Goal: Task Accomplishment & Management: Use online tool/utility

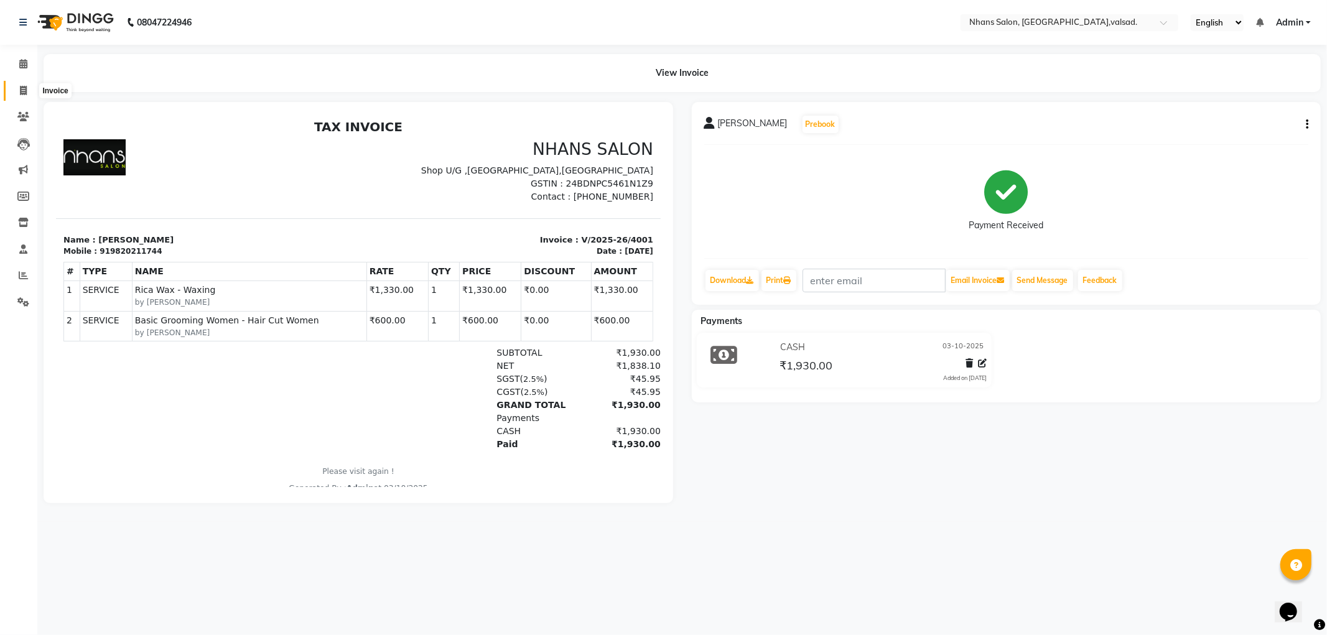
click at [22, 96] on span at bounding box center [23, 91] width 22 height 14
select select "3706"
select select "service"
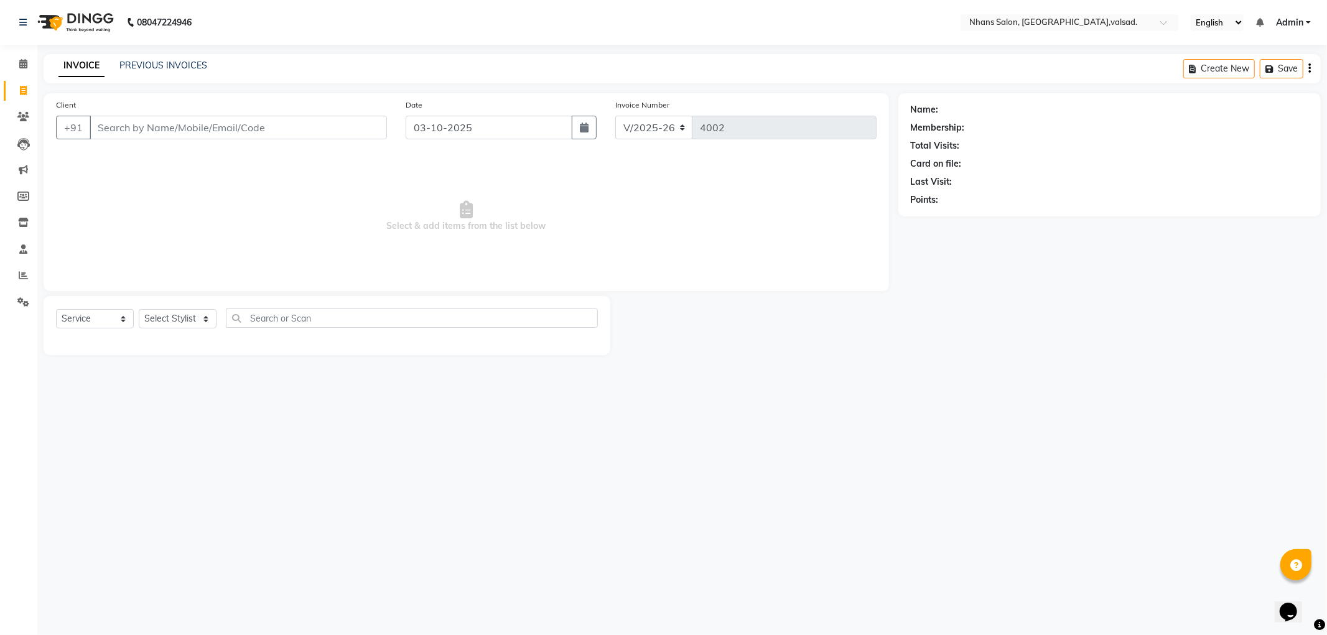
click at [225, 131] on input "Client" at bounding box center [238, 128] width 297 height 24
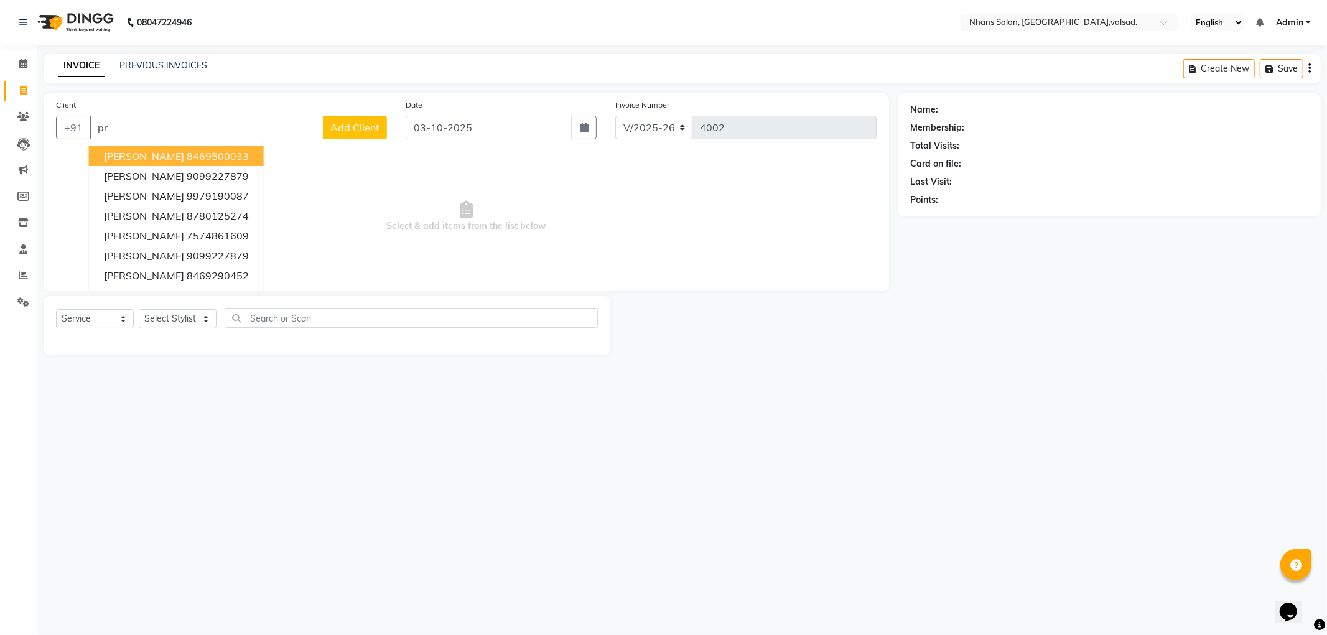
type input "p"
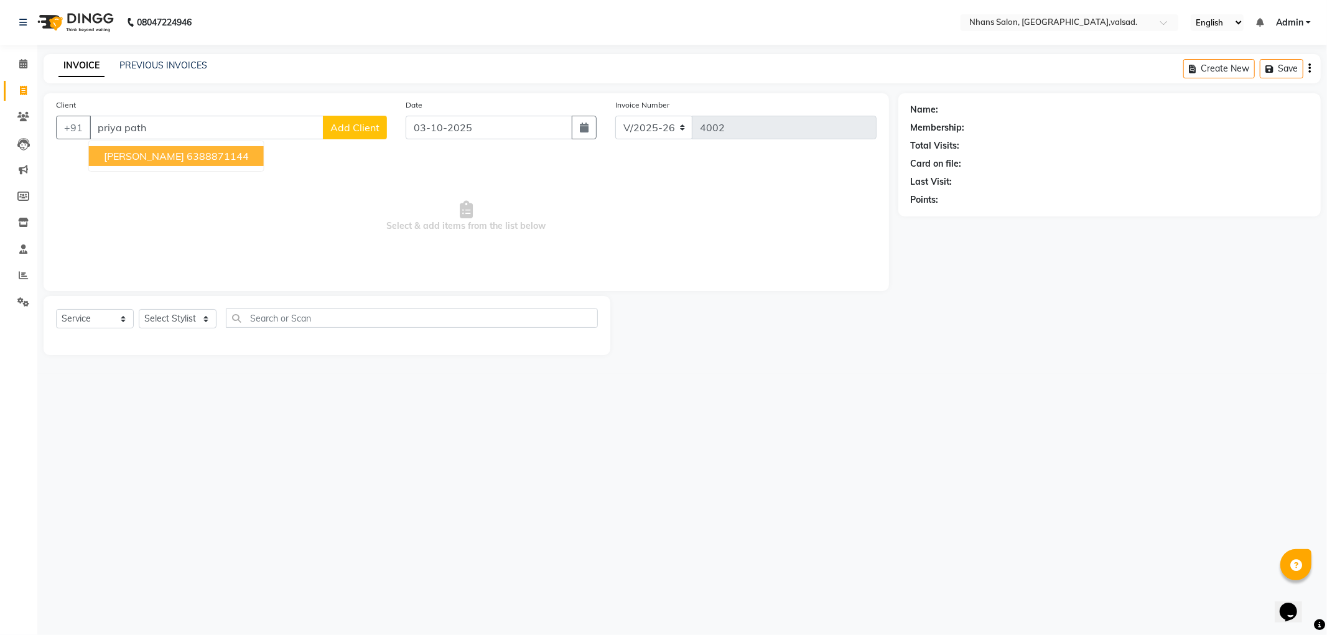
drag, startPoint x: 211, startPoint y: 174, endPoint x: 209, endPoint y: 166, distance: 8.3
click at [210, 170] on div "Client +91 priya path [PERSON_NAME] 6388871144 Add Client Date [DATE] Invoice N…" at bounding box center [466, 192] width 845 height 198
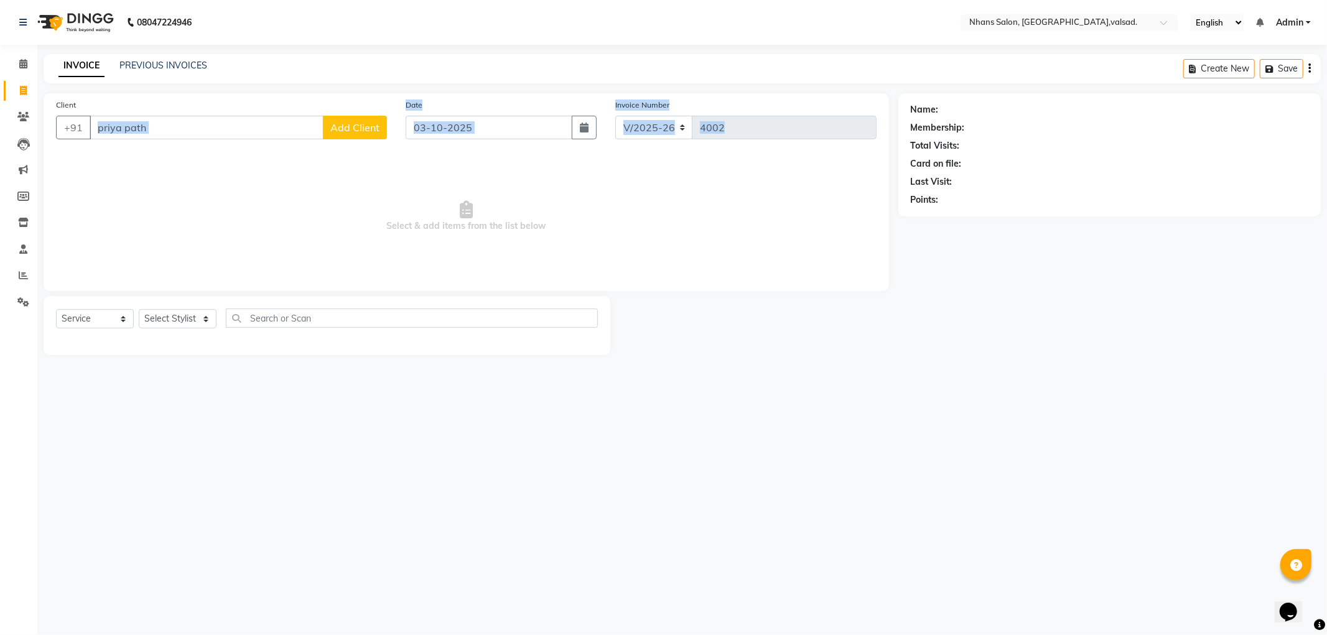
click at [205, 158] on span "Select & add items from the list below" at bounding box center [466, 216] width 821 height 124
click at [162, 129] on input "priya path" at bounding box center [207, 128] width 234 height 24
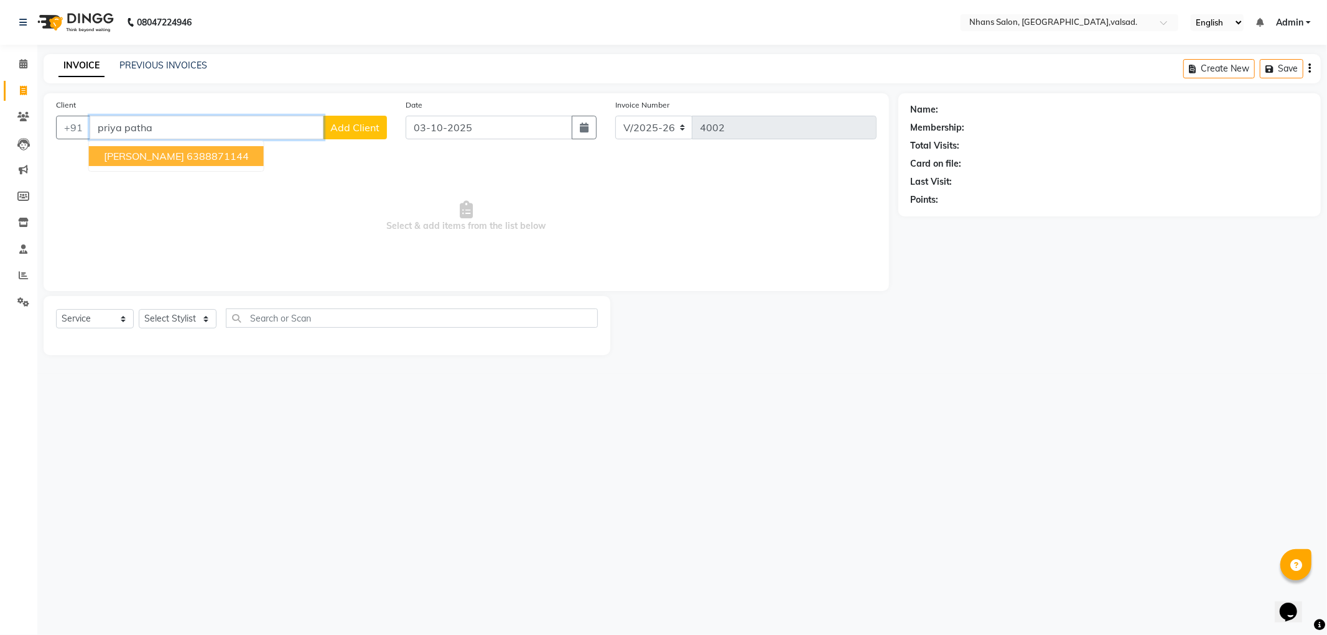
click at [141, 153] on span "[PERSON_NAME]" at bounding box center [144, 156] width 80 height 12
type input "6388871144"
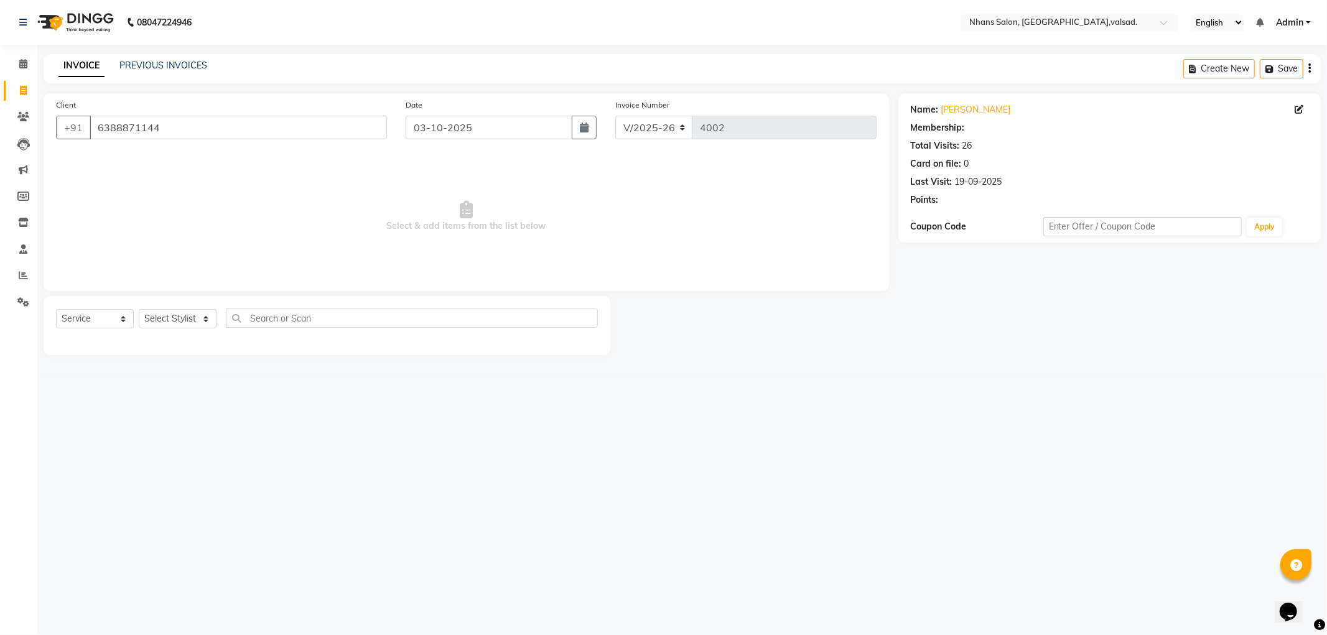
select select "2: Object"
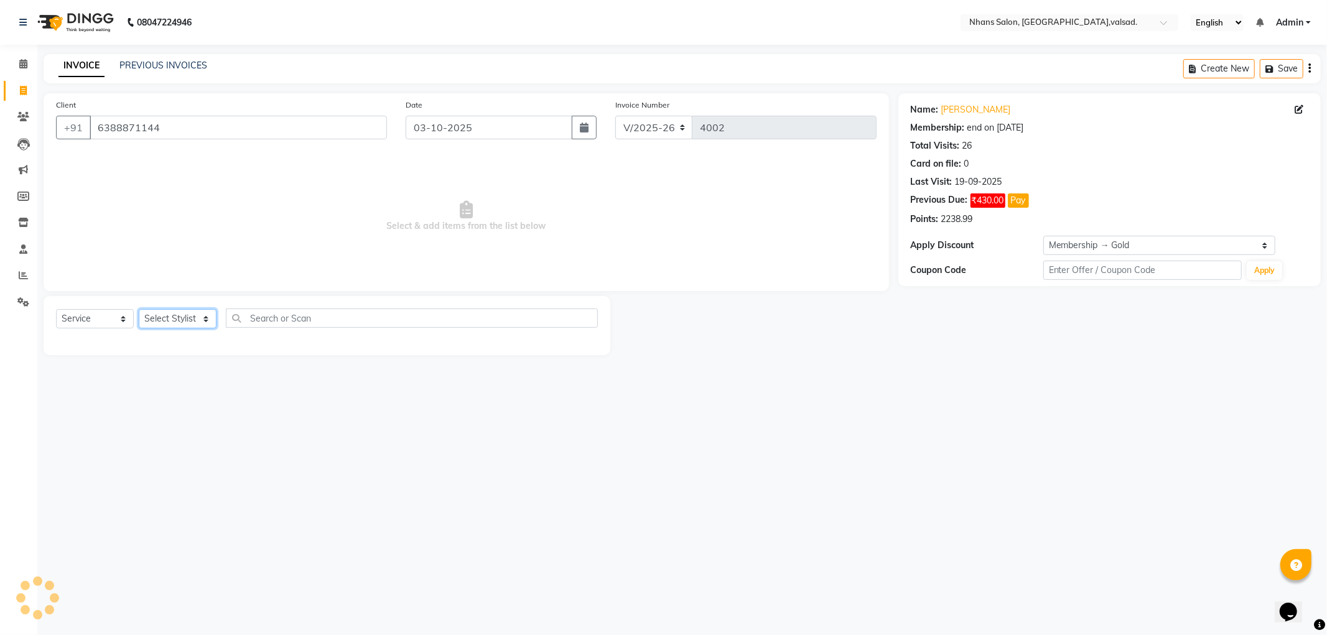
click at [201, 318] on select "Select Stylist [PERSON_NAME] DIVYA [PERSON_NAME] [PERSON_NAME] MEET OWAIS PALAK…" at bounding box center [178, 318] width 78 height 19
select select "52827"
click at [139, 309] on select "Select Stylist [PERSON_NAME] DIVYA [PERSON_NAME] [PERSON_NAME] MEET OWAIS PALAK…" at bounding box center [178, 318] width 78 height 19
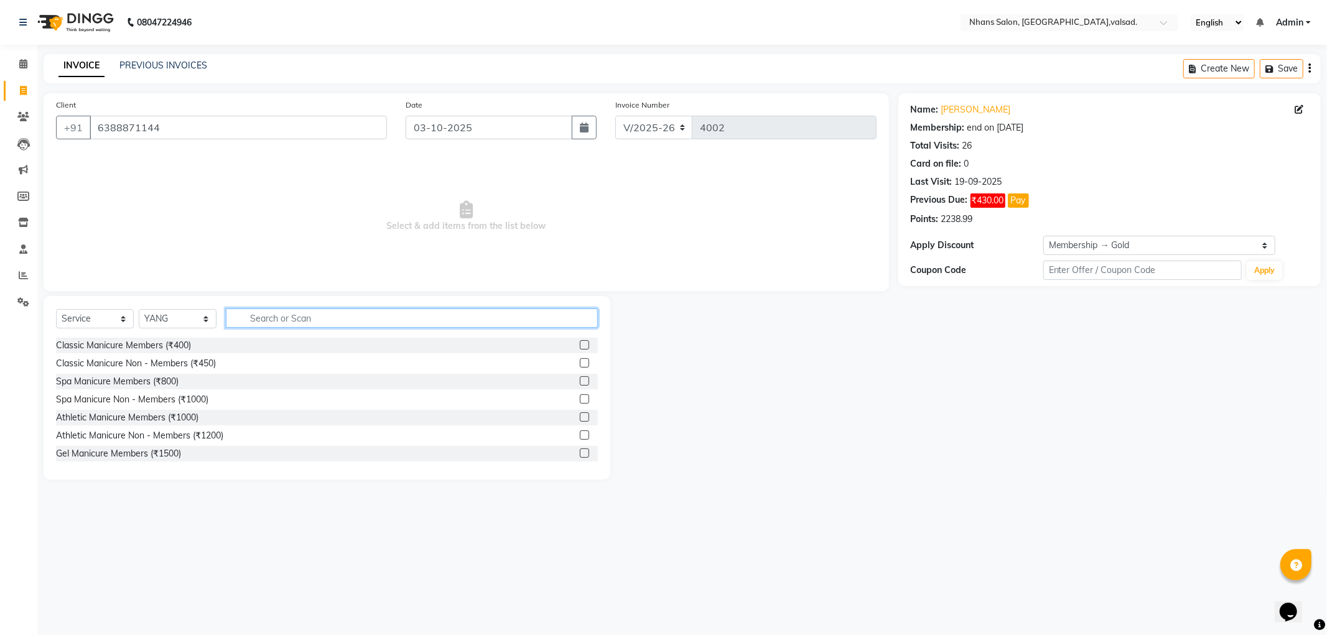
click at [264, 316] on input "text" at bounding box center [412, 318] width 372 height 19
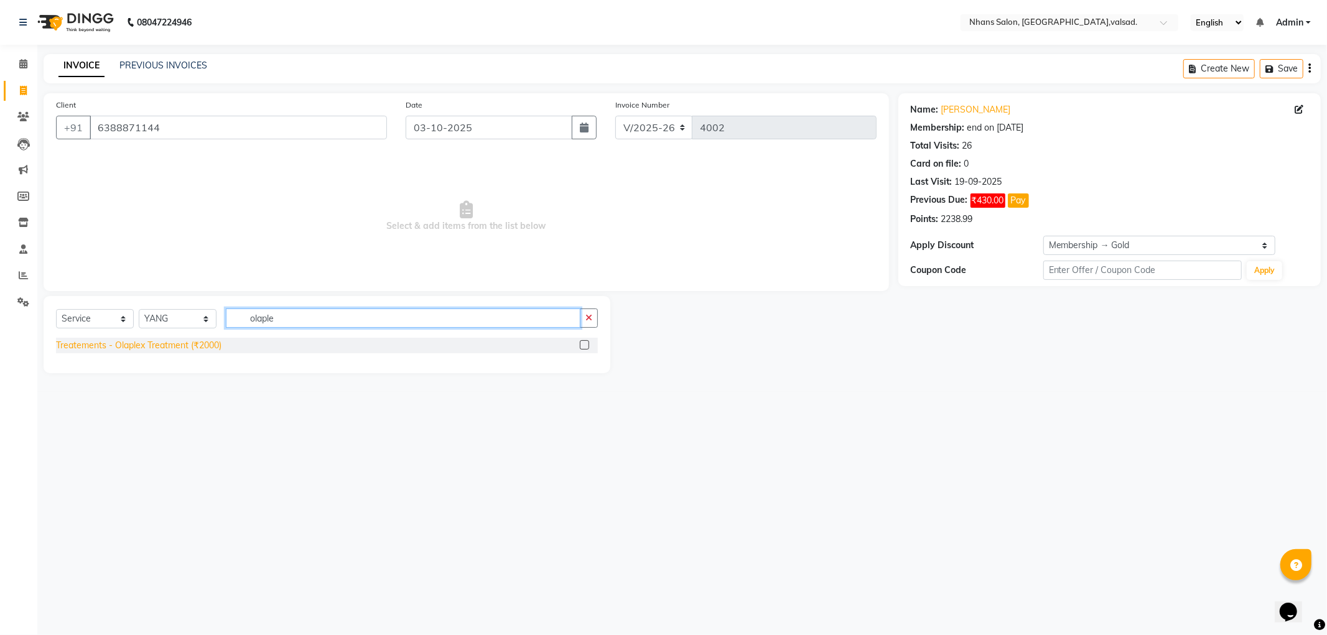
type input "olaple"
click at [201, 347] on div "Treatements - Olaplex Treatment (₹2000)" at bounding box center [138, 345] width 165 height 13
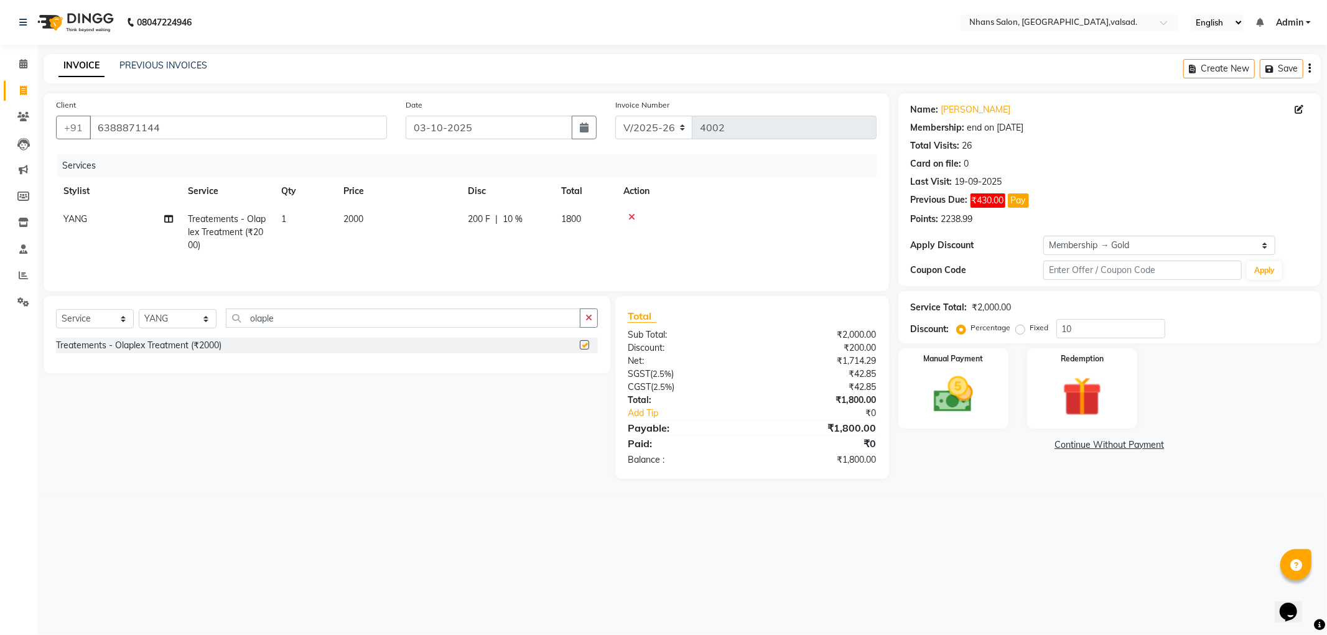
checkbox input "false"
click at [377, 235] on td "2000" at bounding box center [398, 232] width 124 height 54
select select "52827"
click at [414, 218] on input "2000" at bounding box center [456, 222] width 109 height 19
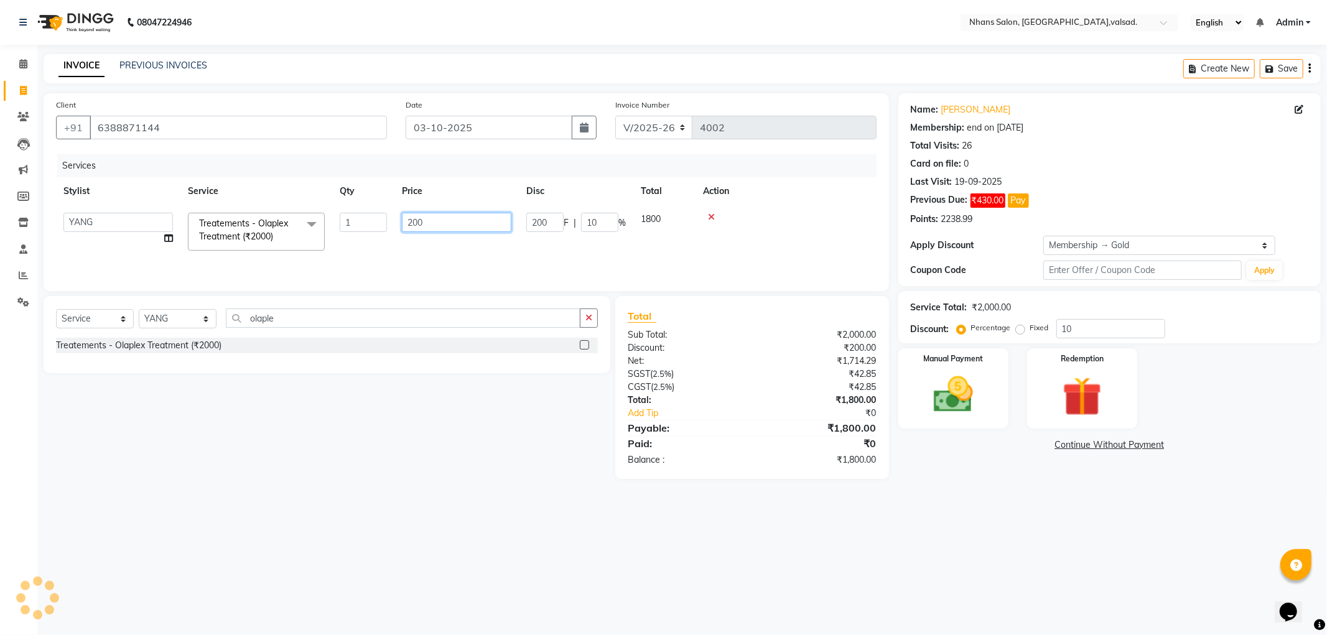
type input "2700"
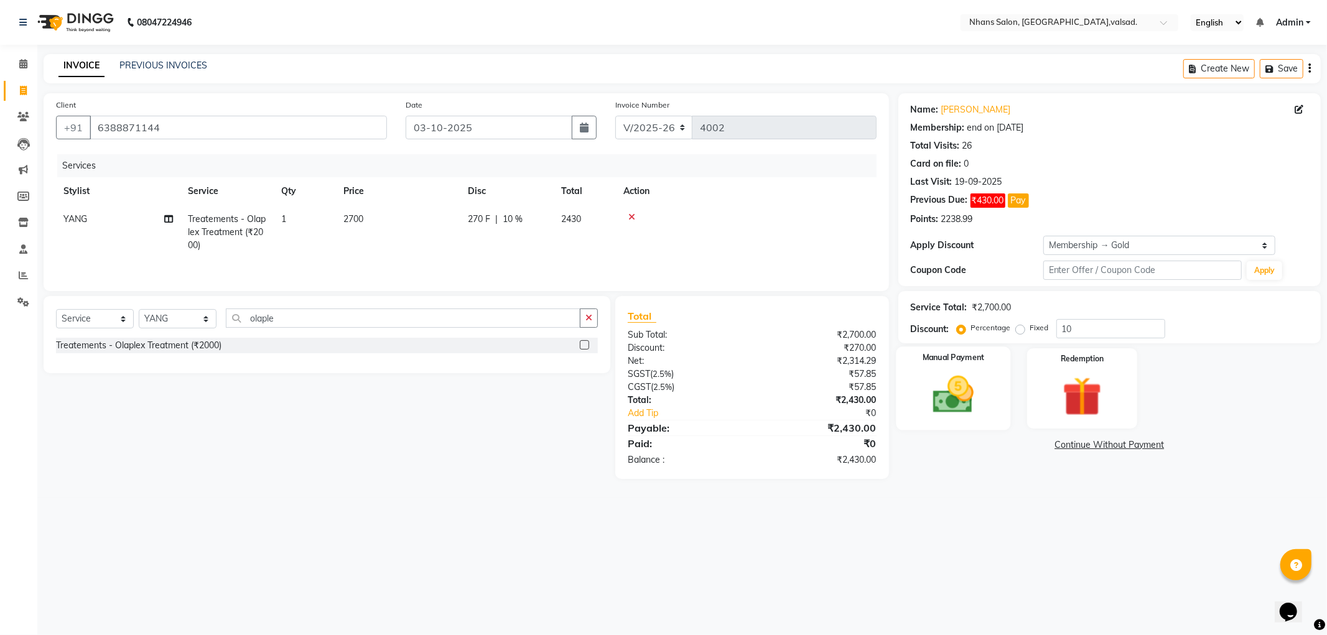
click at [939, 374] on img at bounding box center [953, 394] width 67 height 47
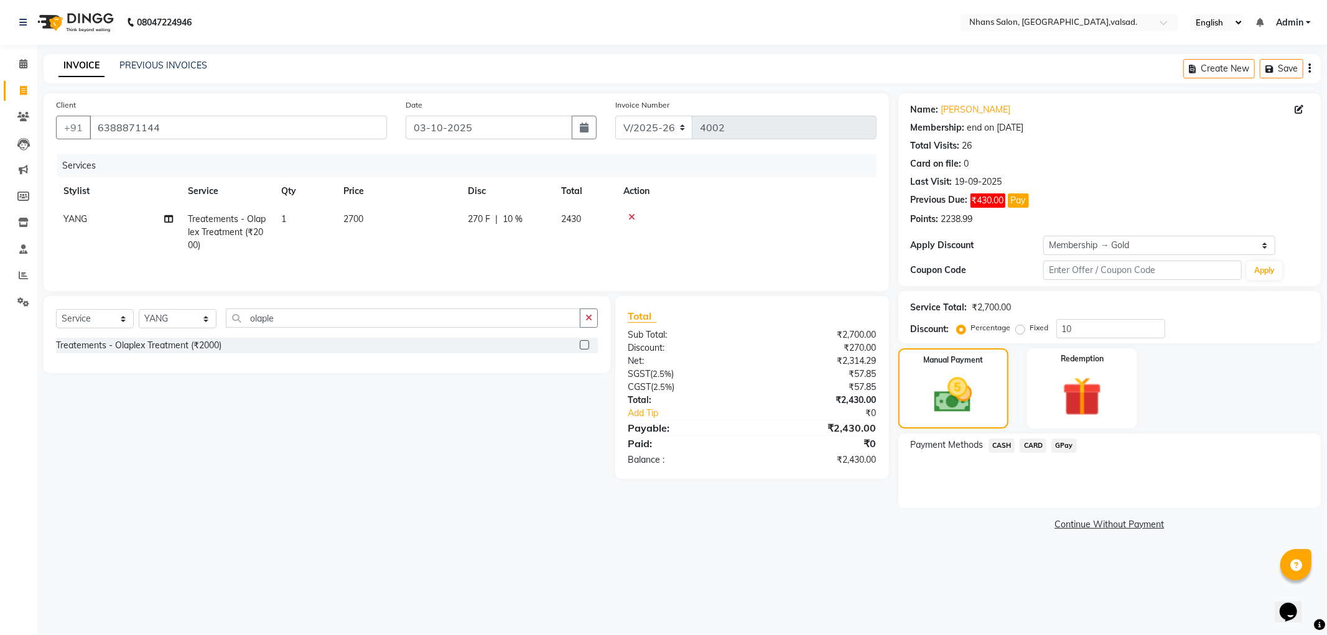
click at [1064, 445] on span "GPay" at bounding box center [1064, 446] width 26 height 14
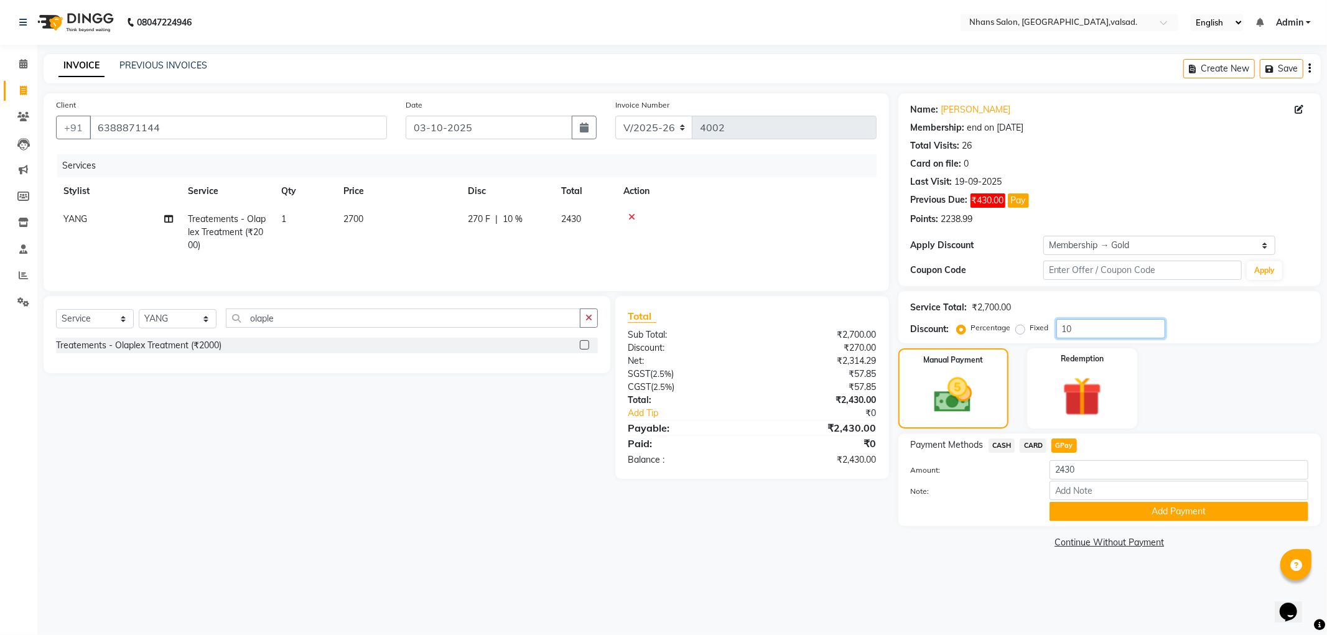
click at [1083, 322] on input "10" at bounding box center [1110, 328] width 109 height 19
drag, startPoint x: 1083, startPoint y: 322, endPoint x: 1010, endPoint y: 322, distance: 73.4
click at [1010, 322] on div "Percentage Fixed 10" at bounding box center [1062, 328] width 206 height 19
type input "0"
click at [1063, 445] on span "GPay" at bounding box center [1064, 446] width 26 height 14
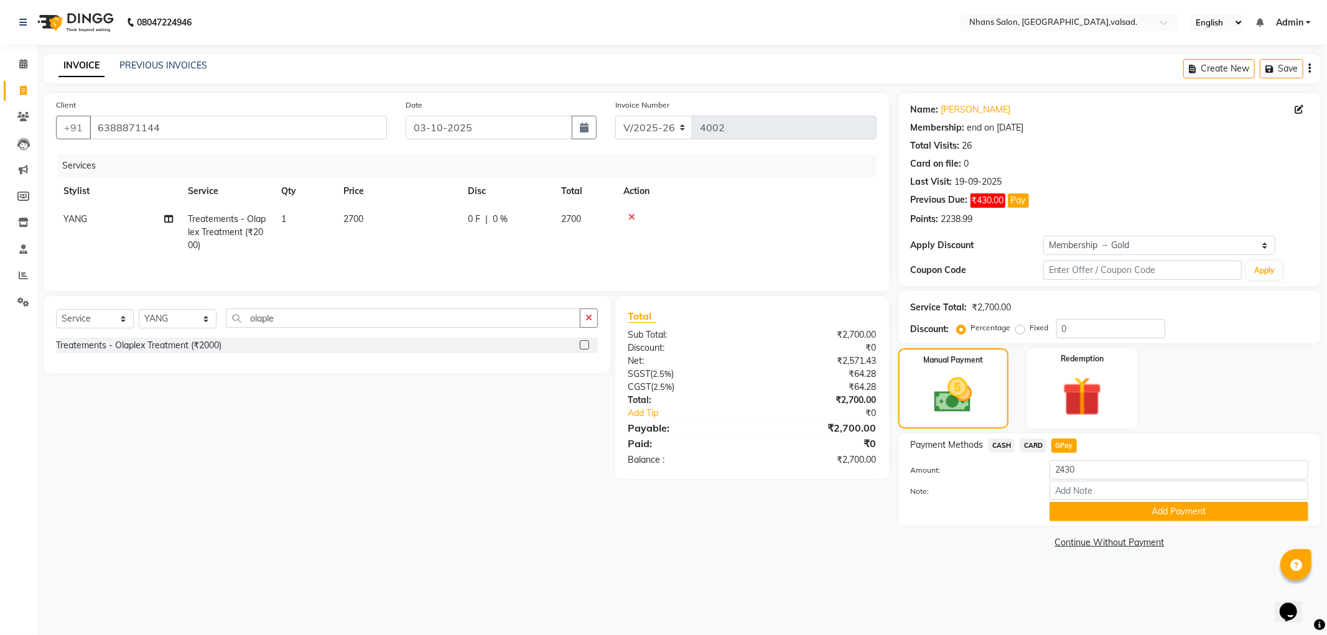
type input "2700"
click at [1077, 511] on button "Add Payment" at bounding box center [1178, 511] width 259 height 19
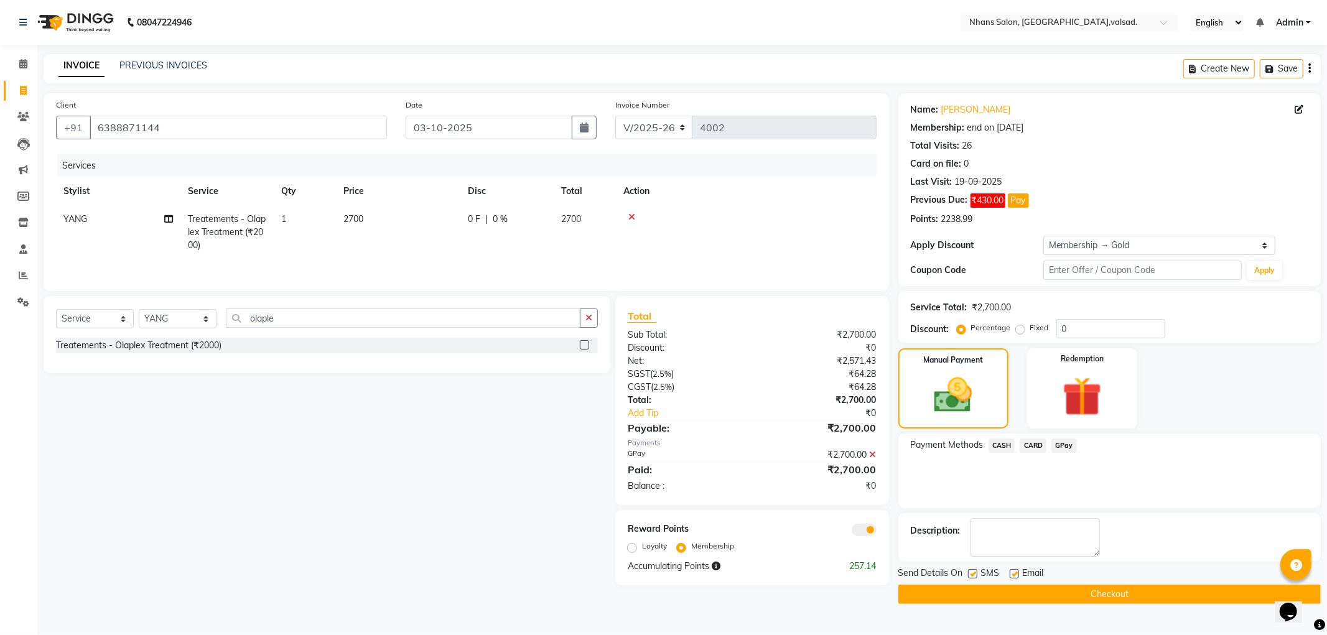
drag, startPoint x: 1326, startPoint y: 448, endPoint x: 1234, endPoint y: 579, distance: 160.3
click at [1326, 567] on div "Name: [PERSON_NAME] Membership: end on [DATE] Total Visits: 26 Card on file: 0 …" at bounding box center [1114, 348] width 432 height 511
click at [958, 585] on button "Checkout" at bounding box center [1109, 594] width 422 height 19
